Goal: Information Seeking & Learning: Learn about a topic

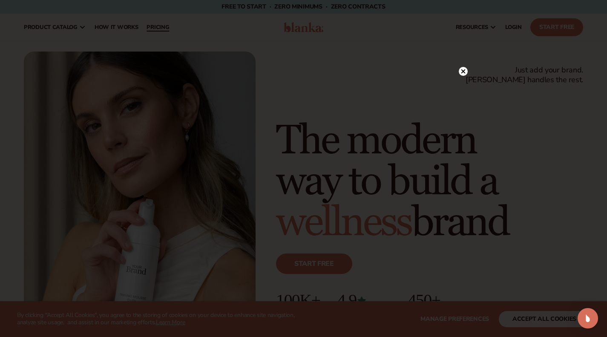
click at [172, 31] on div at bounding box center [303, 168] width 607 height 337
click at [461, 69] on icon at bounding box center [459, 71] width 4 height 4
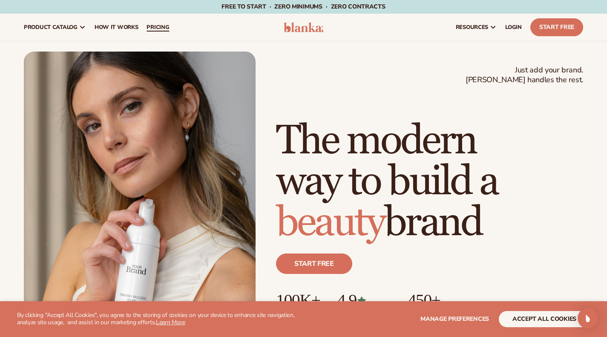
click at [169, 30] on span "pricing" at bounding box center [158, 27] width 23 height 7
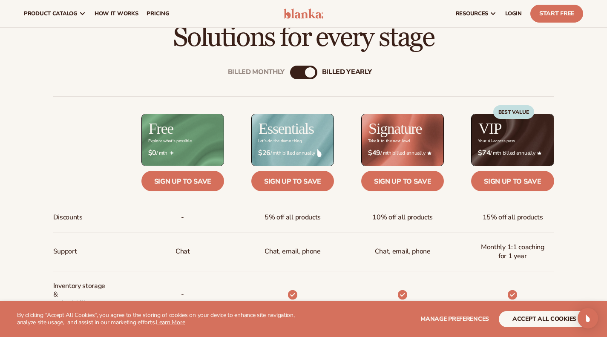
scroll to position [251, 0]
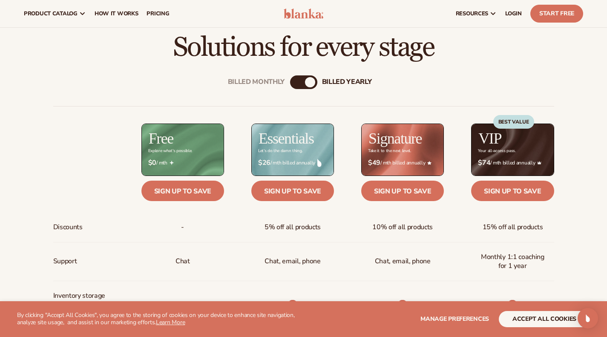
click at [304, 81] on div "Billed Monthly billed Yearly" at bounding box center [303, 82] width 27 height 14
click at [314, 83] on div "billed Yearly" at bounding box center [310, 82] width 10 height 10
click at [308, 84] on div "billed Yearly" at bounding box center [310, 82] width 10 height 10
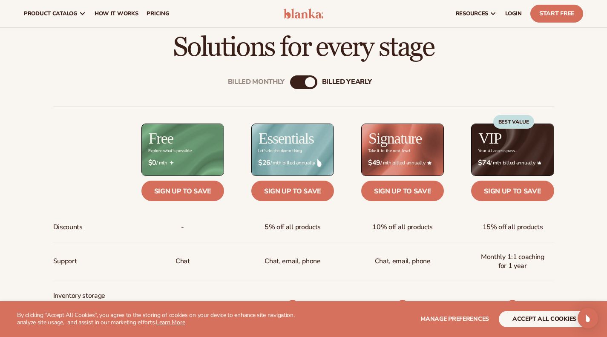
click at [308, 84] on div "billed Yearly" at bounding box center [310, 82] width 10 height 10
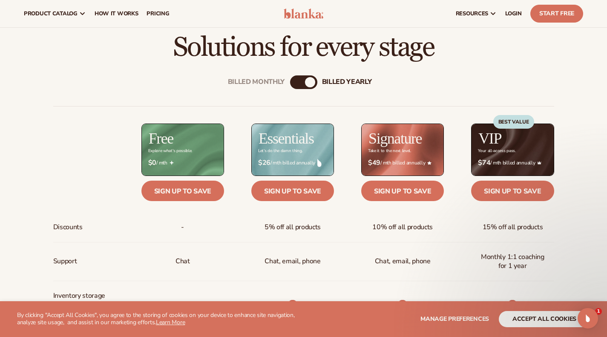
click at [308, 84] on div "billed Yearly" at bounding box center [310, 82] width 10 height 10
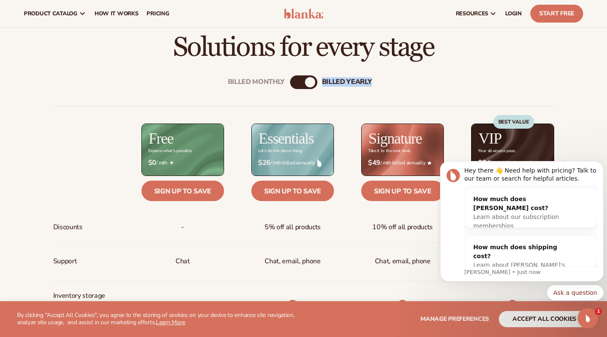
scroll to position [0, 0]
click at [308, 84] on div "billed Yearly" at bounding box center [310, 82] width 10 height 10
click at [312, 84] on div "billed Yearly" at bounding box center [310, 82] width 10 height 10
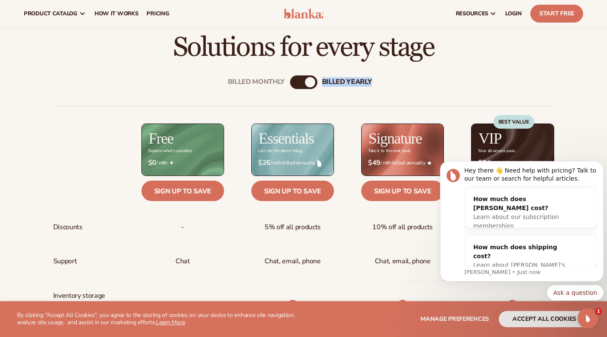
click at [312, 84] on div "billed Yearly" at bounding box center [310, 82] width 10 height 10
click at [311, 84] on div "billed Yearly" at bounding box center [310, 82] width 10 height 10
click at [315, 84] on div "Billed Monthly billed Yearly" at bounding box center [303, 82] width 27 height 14
click at [600, 160] on button "Dismiss notification" at bounding box center [601, 163] width 11 height 11
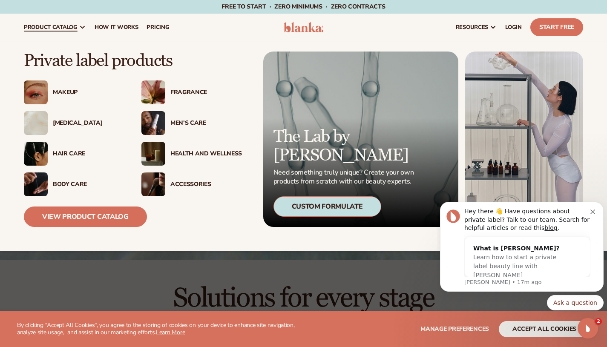
click at [73, 123] on div "[MEDICAL_DATA]" at bounding box center [89, 123] width 72 height 7
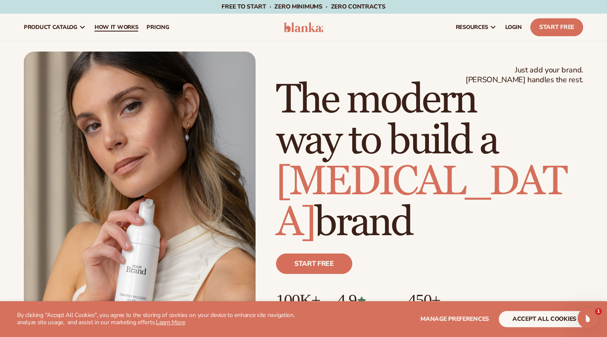
click at [143, 23] on link "How It Works" at bounding box center [116, 27] width 52 height 27
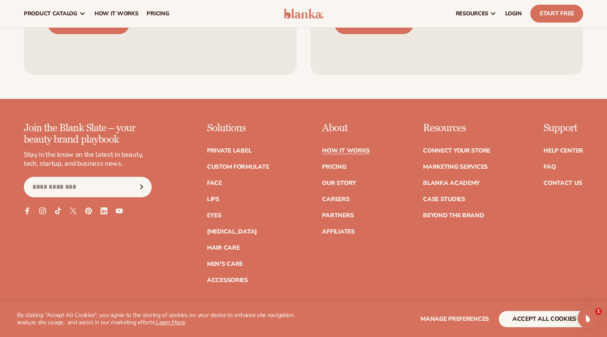
scroll to position [1692, 0]
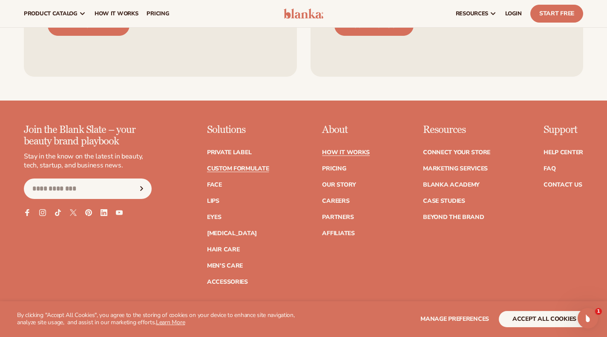
click at [260, 166] on link "Custom formulate" at bounding box center [238, 169] width 62 height 6
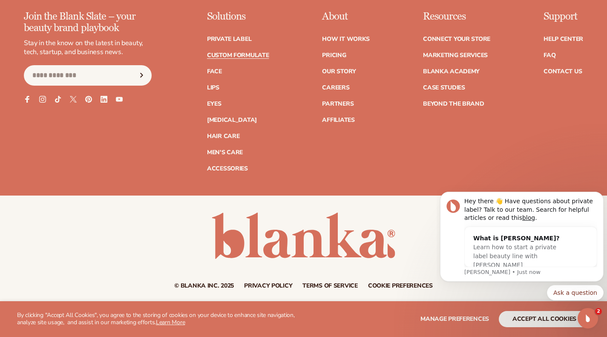
scroll to position [1277, 0]
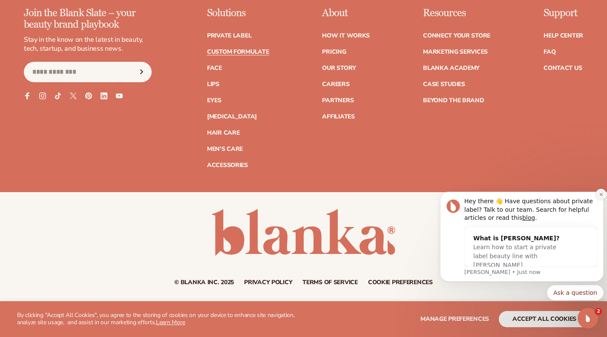
click at [600, 194] on icon "Dismiss notification" at bounding box center [601, 194] width 5 height 5
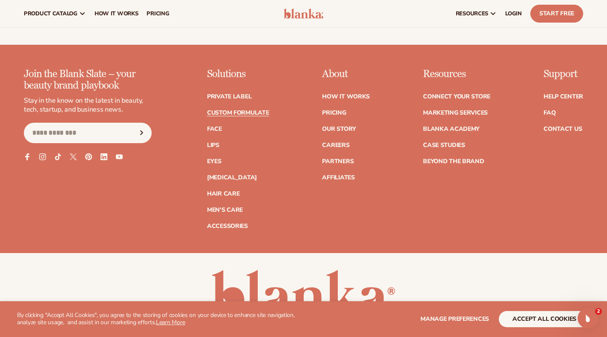
scroll to position [1216, 0]
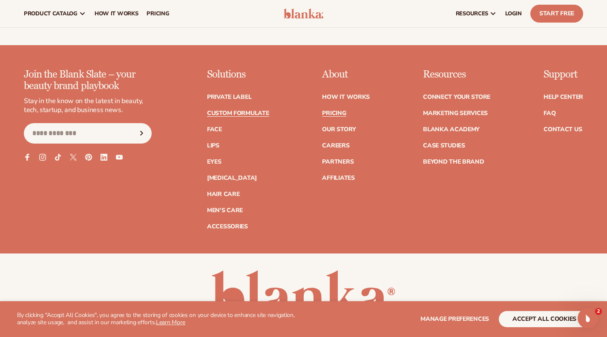
click at [332, 115] on link "Pricing" at bounding box center [334, 113] width 24 height 6
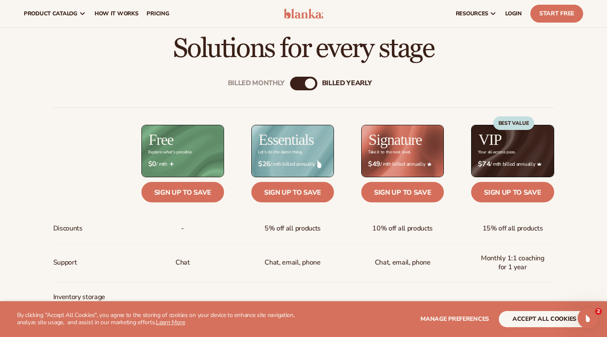
scroll to position [249, 0]
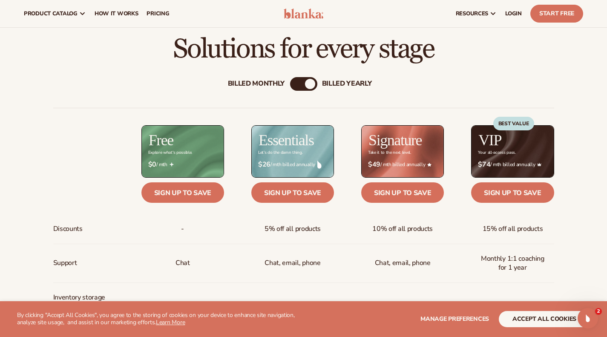
click at [264, 82] on div "Billed Monthly" at bounding box center [256, 84] width 57 height 8
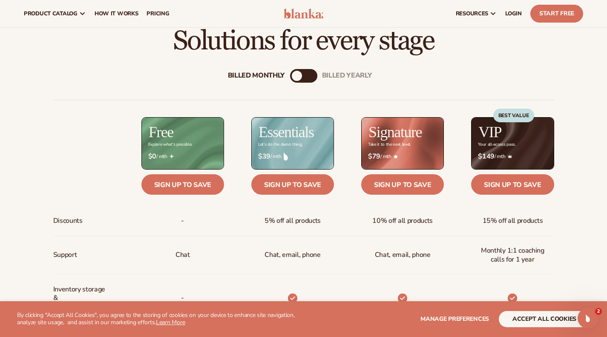
scroll to position [256, 0]
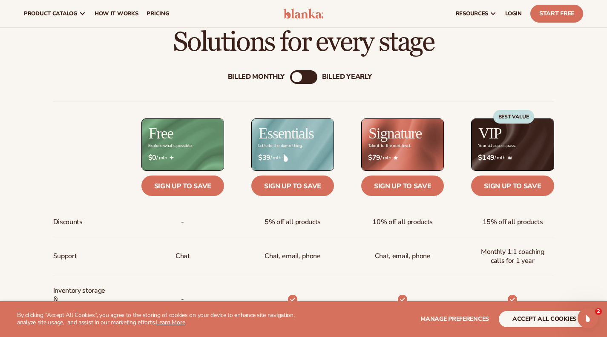
click at [334, 79] on div "billed Yearly" at bounding box center [347, 77] width 50 height 8
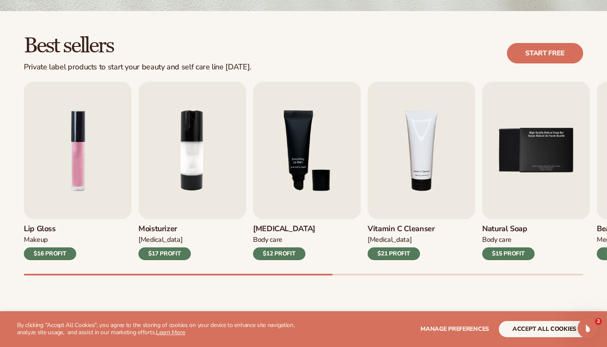
scroll to position [222, 0]
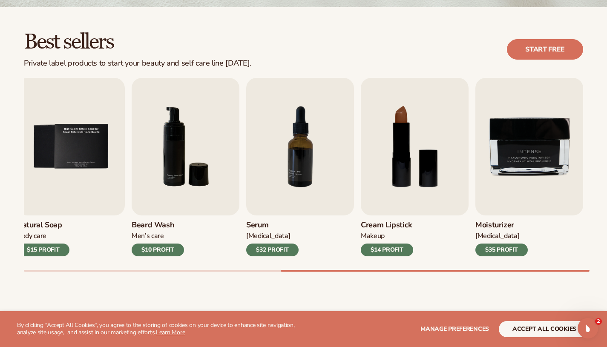
click at [493, 193] on img "9 / 9" at bounding box center [530, 147] width 108 height 138
click at [515, 167] on img "9 / 9" at bounding box center [530, 147] width 108 height 138
click at [504, 255] on div "$35 PROFIT" at bounding box center [502, 250] width 52 height 13
click at [469, 143] on div "Lip Gloss Makeup $16 PROFIT Moisturizer [MEDICAL_DATA] $17 PROFIT [MEDICAL_DATA…" at bounding box center [315, 175] width 583 height 194
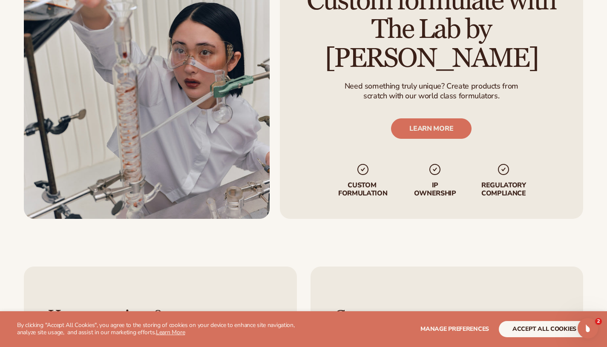
scroll to position [1068, 0]
click at [425, 127] on link "LEARN MORE" at bounding box center [432, 128] width 81 height 20
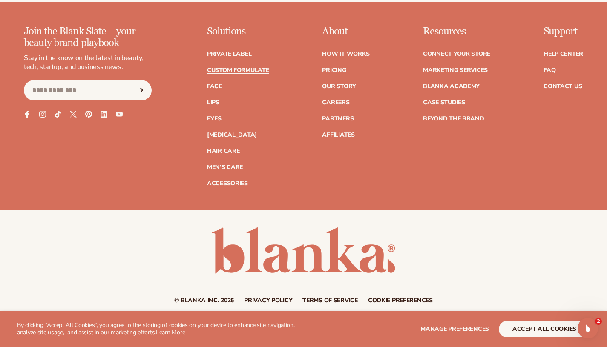
scroll to position [1267, 0]
